Goal: Task Accomplishment & Management: Manage account settings

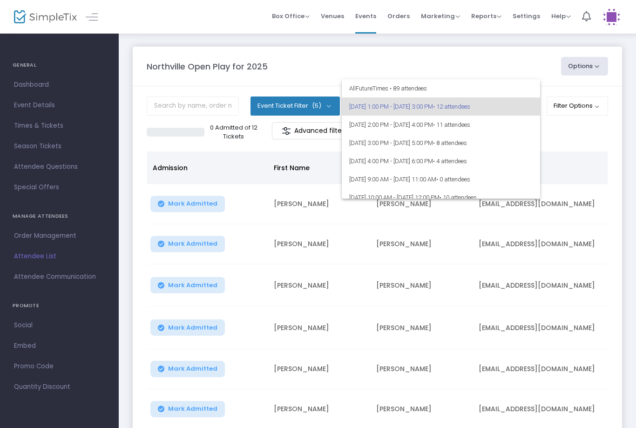
scroll to position [10, 0]
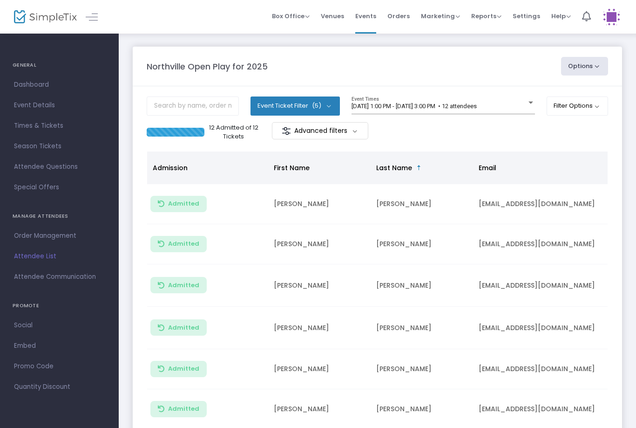
click at [485, 101] on div "8/19/2025 @ 1:00 PM - 8/19/2025 @ 3:00 PM • 12 attendees Event Times" at bounding box center [444, 105] width 184 height 18
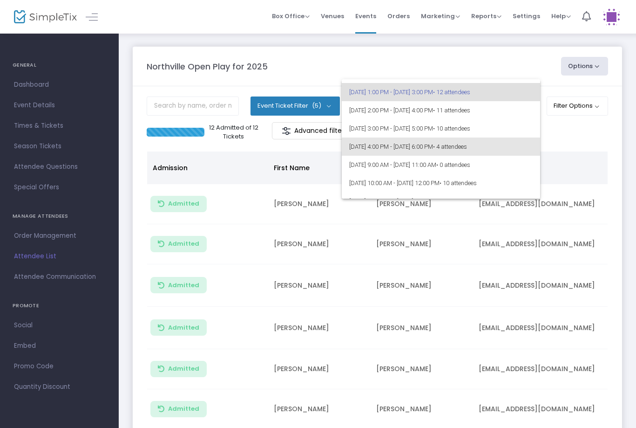
scroll to position [19, 0]
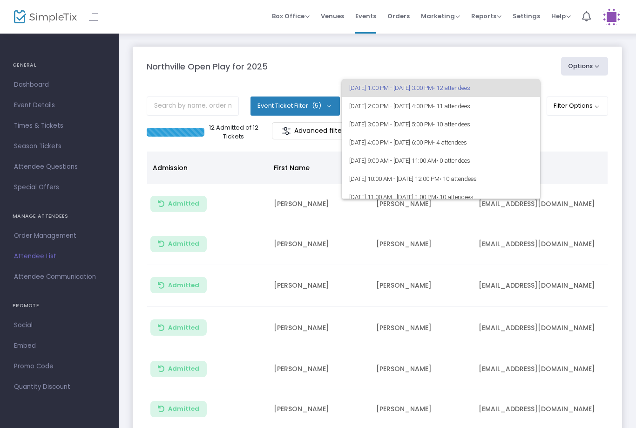
click at [557, 137] on div at bounding box center [318, 214] width 636 height 428
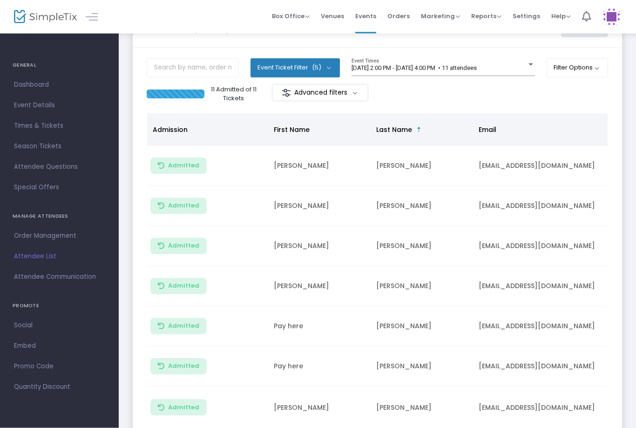
scroll to position [38, 0]
click at [493, 61] on div "[DATE] 2:00 PM - [DATE] 4:00 PM • 11 attendees Event Times" at bounding box center [444, 67] width 184 height 18
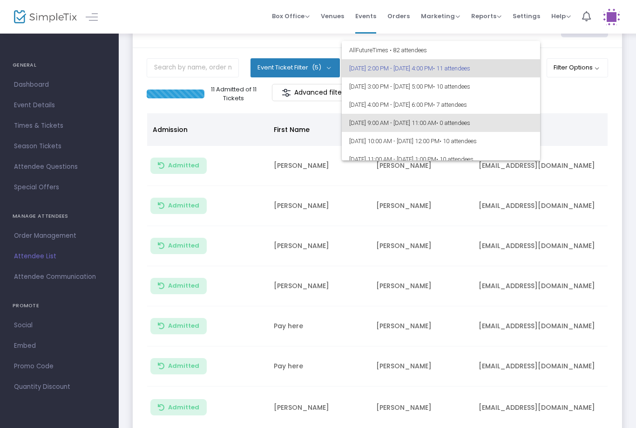
scroll to position [12, 0]
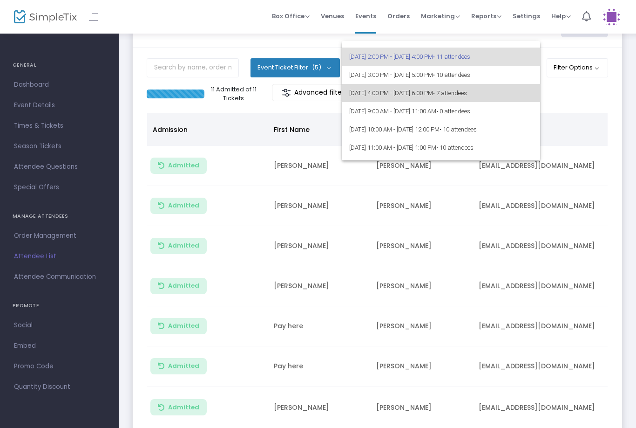
click at [510, 91] on span "8/19/2025 @ 4:00 PM - 8/19/2025 @ 6:00 PM • 7 attendees" at bounding box center [441, 93] width 184 height 18
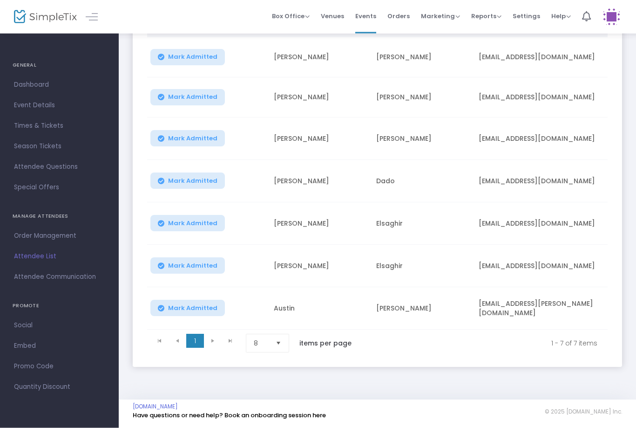
scroll to position [113, 0]
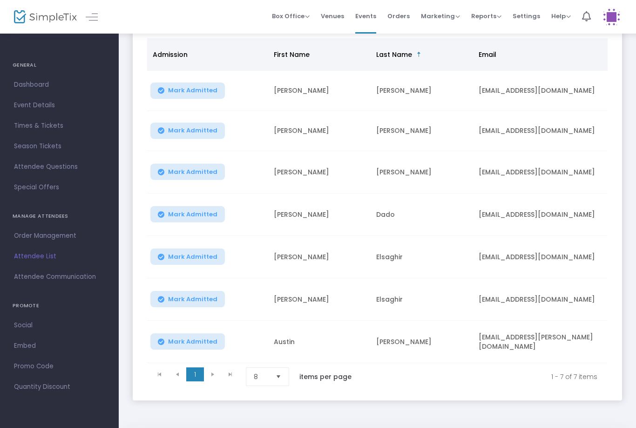
click at [283, 376] on span "Select" at bounding box center [278, 376] width 15 height 15
click at [276, 316] on li "25" at bounding box center [268, 317] width 45 height 19
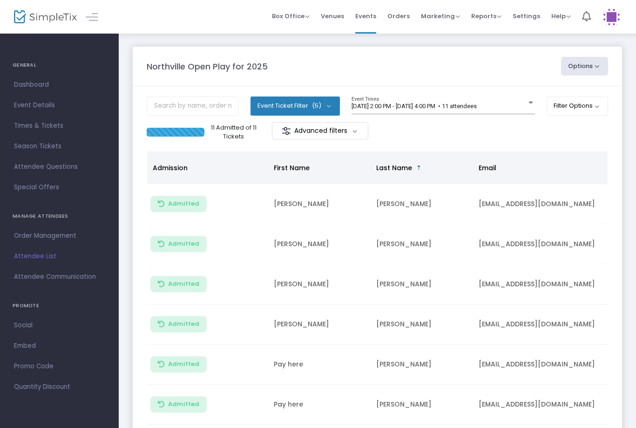
click at [477, 108] on span "[DATE] 2:00 PM - [DATE] 4:00 PM • 11 attendees" at bounding box center [414, 106] width 125 height 7
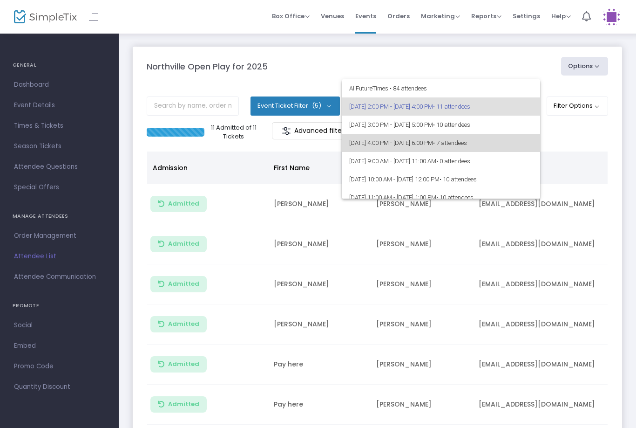
click at [467, 144] on span "• 7 attendees" at bounding box center [450, 142] width 34 height 7
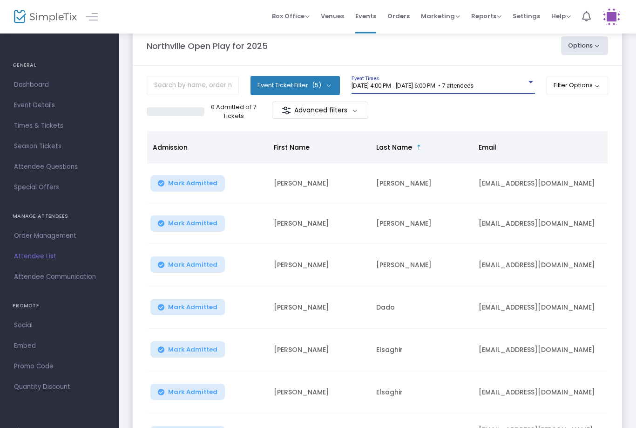
scroll to position [21, 0]
click at [474, 85] on span "8/19/2025 @ 4:00 PM - 8/19/2025 @ 6:00 PM • 7 attendees" at bounding box center [413, 85] width 122 height 7
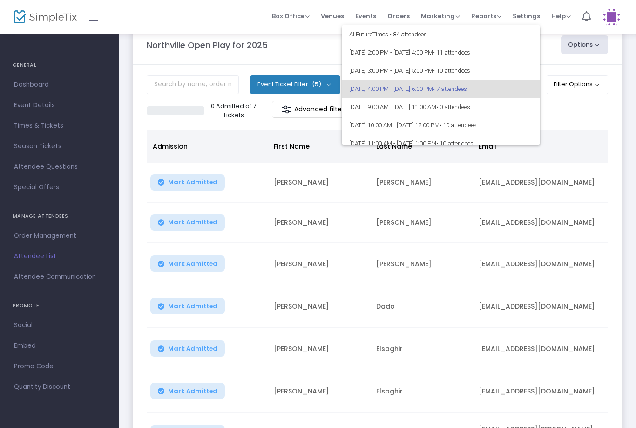
scroll to position [4, 0]
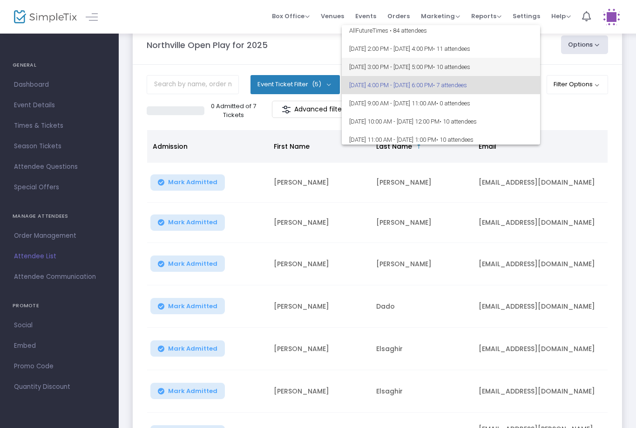
click at [471, 66] on span "• 10 attendees" at bounding box center [451, 66] width 37 height 7
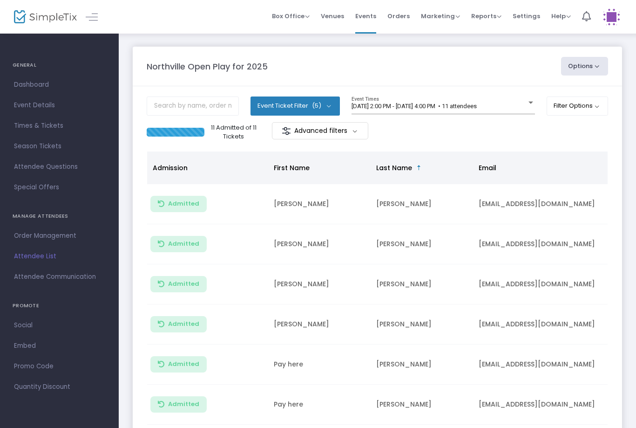
click at [496, 97] on div "8/19/2025 @ 2:00 PM - 8/19/2025 @ 4:00 PM • 11 attendees Event Times" at bounding box center [444, 105] width 184 height 18
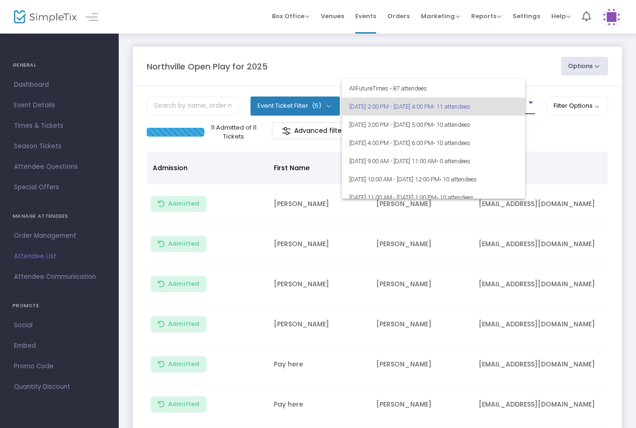
click at [515, 103] on span "8/19/2025 @ 2:00 PM - 8/19/2025 @ 4:00 PM • 11 attendees" at bounding box center [433, 106] width 169 height 18
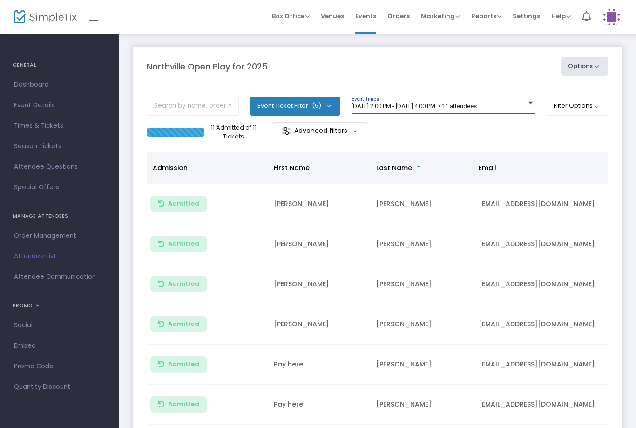
click at [477, 109] on span "[DATE] 2:00 PM - [DATE] 4:00 PM • 11 attendees" at bounding box center [414, 106] width 125 height 7
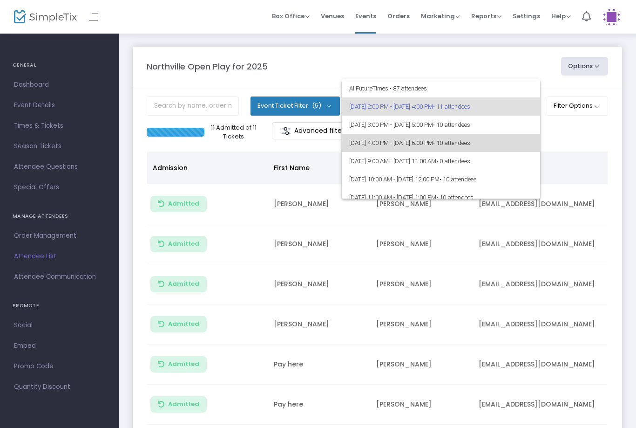
click at [471, 140] on span "• 10 attendees" at bounding box center [451, 142] width 37 height 7
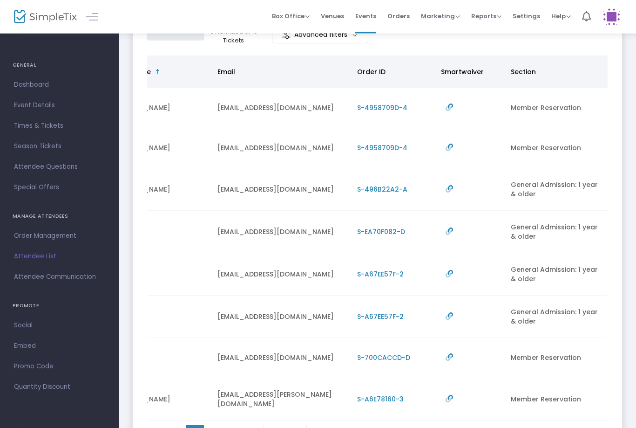
scroll to position [0, 261]
click at [220, 427] on span "2" at bounding box center [213, 432] width 18 height 14
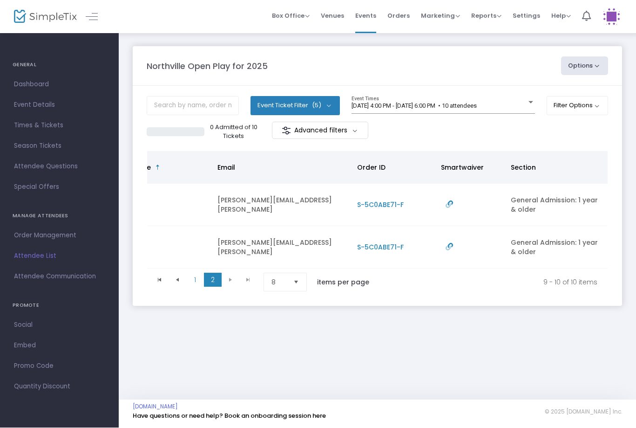
click at [188, 294] on kendo-pager "1 2 1 2 9 - 10 of 10 items 8 items per page" at bounding box center [377, 282] width 461 height 27
click at [203, 278] on span "1" at bounding box center [195, 280] width 18 height 14
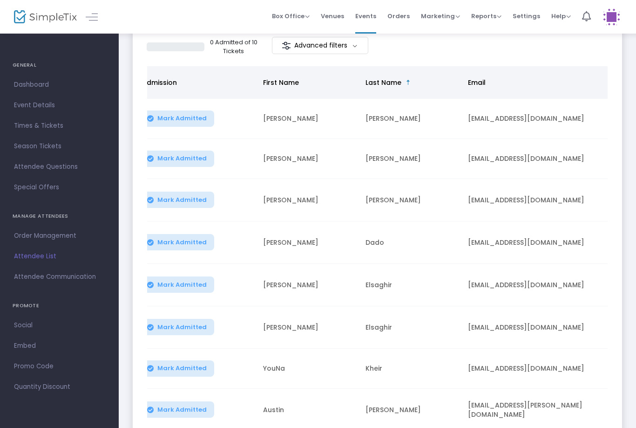
scroll to position [0, 10]
